Goal: Information Seeking & Learning: Learn about a topic

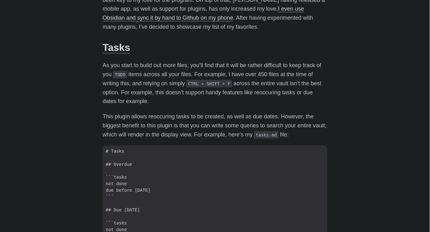
scroll to position [167, 0]
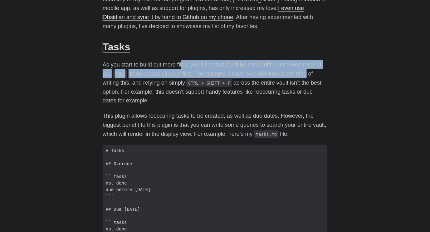
drag, startPoint x: 184, startPoint y: 59, endPoint x: 303, endPoint y: 70, distance: 119.8
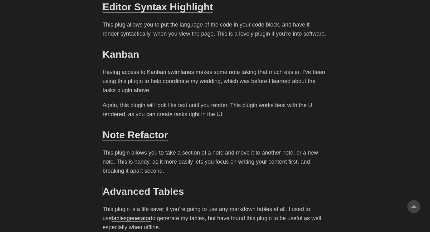
scroll to position [721, 0]
drag, startPoint x: 193, startPoint y: 71, endPoint x: 269, endPoint y: 69, distance: 76.5
click at [269, 69] on p "Having access to Kanban swimlanes makes some note taking that much easier. I’ve…" at bounding box center [215, 80] width 225 height 27
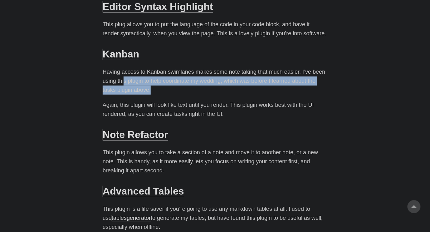
drag, startPoint x: 124, startPoint y: 79, endPoint x: 236, endPoint y: 88, distance: 112.7
click at [236, 88] on p "Having access to Kanban swimlanes makes some note taking that much easier. I’ve…" at bounding box center [215, 80] width 225 height 27
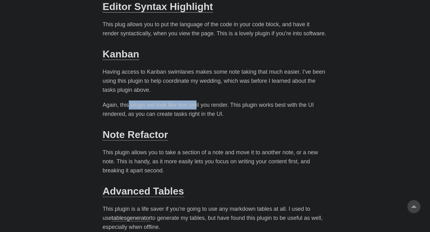
drag, startPoint x: 128, startPoint y: 105, endPoint x: 198, endPoint y: 106, distance: 70.2
click at [198, 106] on p "Again, this plugin will look like text until you render. This plugin works best…" at bounding box center [215, 110] width 225 height 18
click at [220, 106] on p "Again, this plugin will look like text until you render. This plugin works best…" at bounding box center [215, 110] width 225 height 18
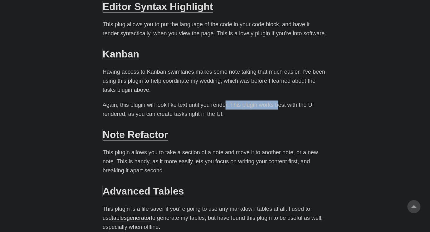
drag, startPoint x: 228, startPoint y: 106, endPoint x: 280, endPoint y: 108, distance: 52.1
click at [280, 108] on p "Again, this plugin will look like text until you render. This plugin works best…" at bounding box center [215, 110] width 225 height 18
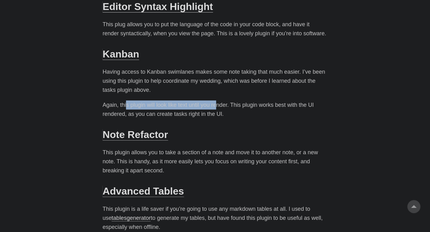
drag, startPoint x: 126, startPoint y: 97, endPoint x: 224, endPoint y: 108, distance: 99.0
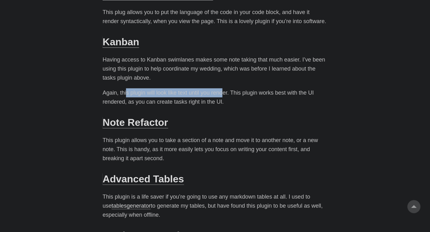
scroll to position [733, 0]
click at [116, 45] on link "Kanban" at bounding box center [121, 42] width 37 height 11
